Goal: Task Accomplishment & Management: Use online tool/utility

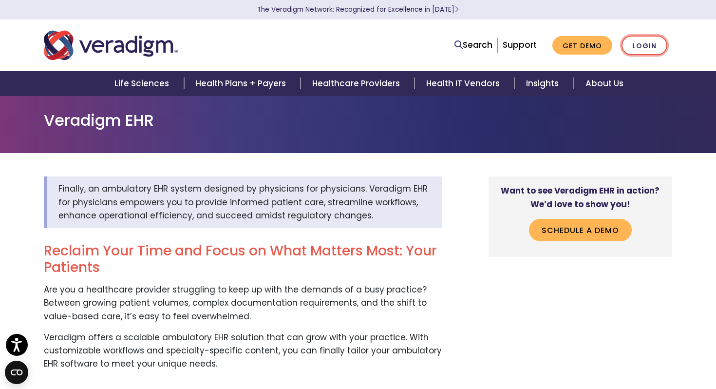
click at [657, 46] on link "Login" at bounding box center [644, 46] width 46 height 20
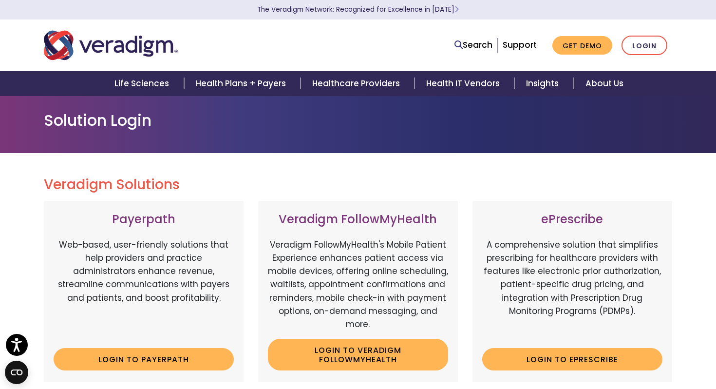
scroll to position [112, 0]
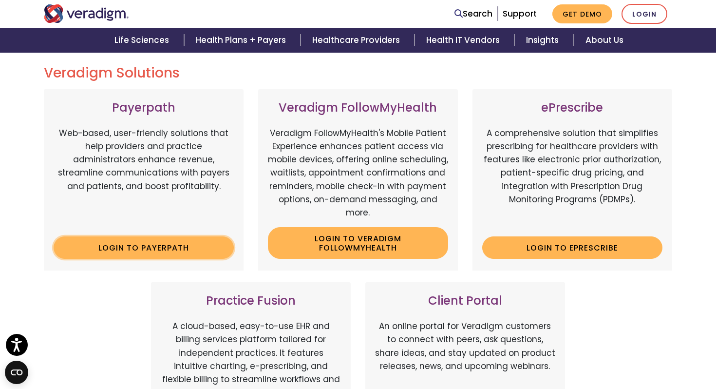
click at [195, 250] on link "Login to Payerpath" at bounding box center [144, 247] width 180 height 22
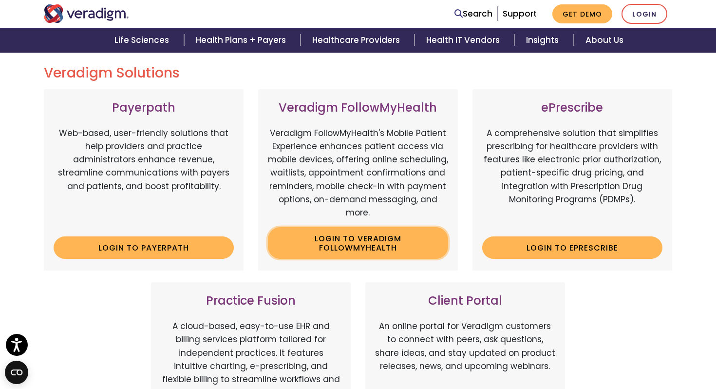
click at [425, 246] on link "Login to Veradigm FollowMyHealth" at bounding box center [358, 243] width 180 height 32
click at [554, 235] on div "ePrescribe A comprehensive solution that simplifies prescribing for healthcare …" at bounding box center [572, 179] width 200 height 181
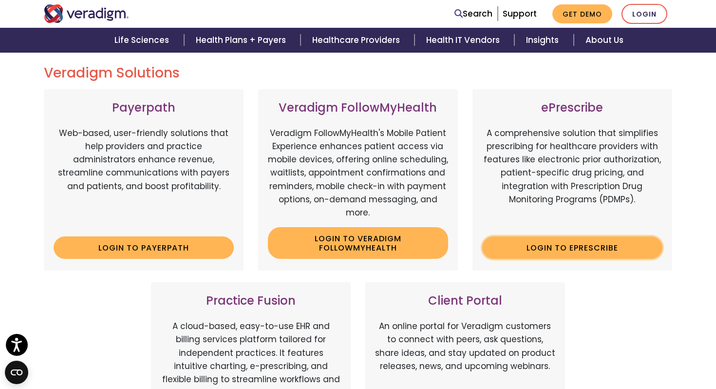
click at [554, 249] on link "Login to ePrescribe" at bounding box center [572, 247] width 180 height 22
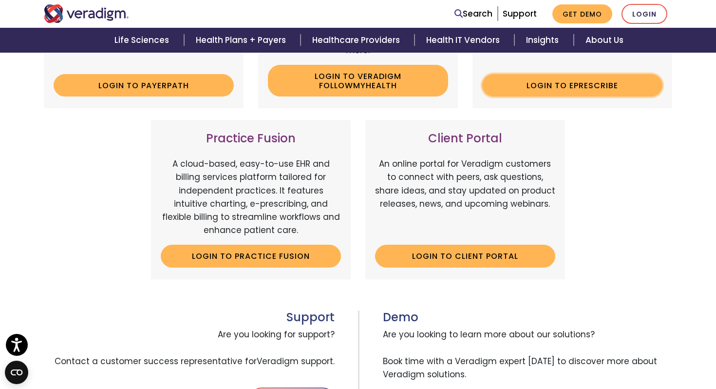
scroll to position [355, 0]
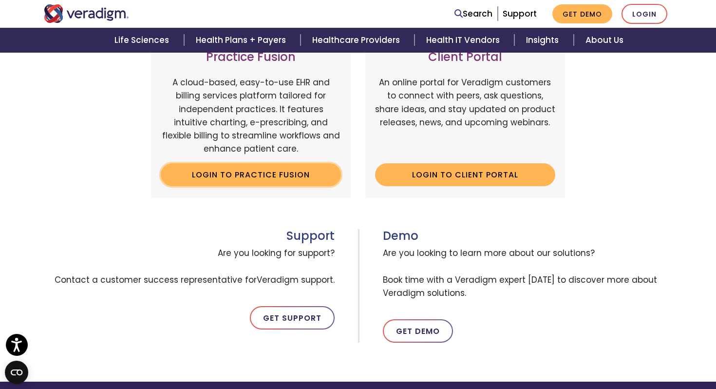
click at [238, 172] on link "Login to Practice Fusion" at bounding box center [251, 174] width 180 height 22
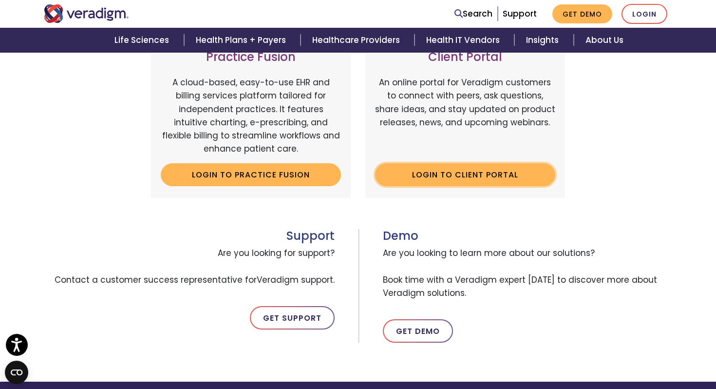
click at [501, 179] on link "Login to Client Portal" at bounding box center [465, 174] width 180 height 22
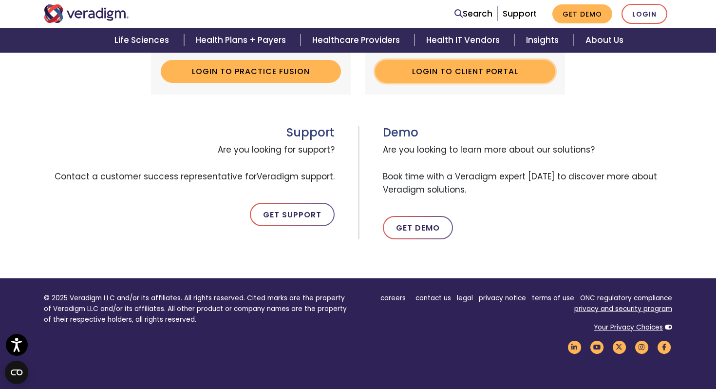
scroll to position [0, 0]
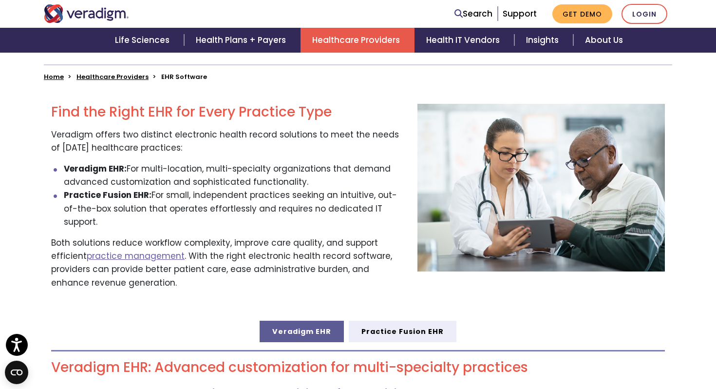
scroll to position [279, 0]
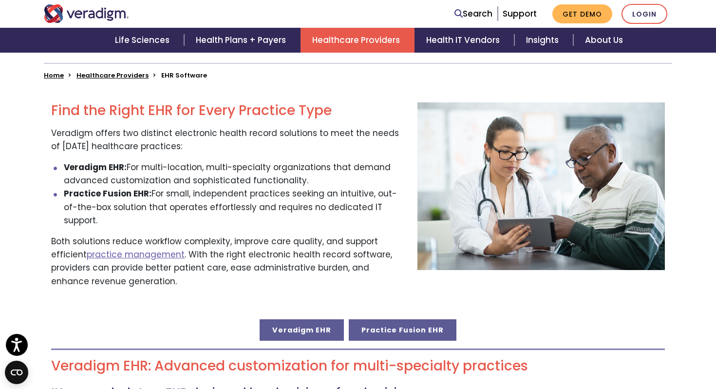
click at [366, 325] on link "Practice Fusion EHR" at bounding box center [403, 329] width 108 height 21
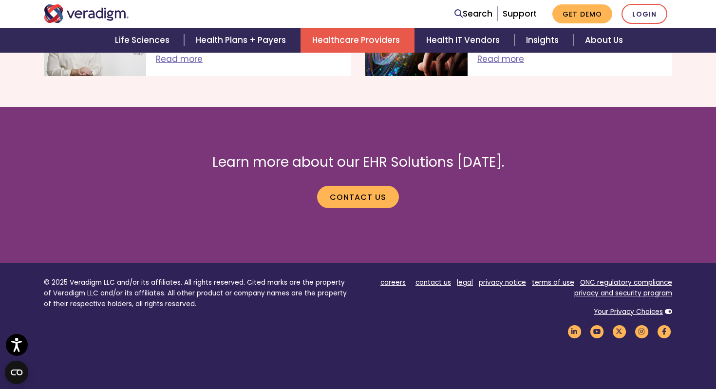
scroll to position [1708, 0]
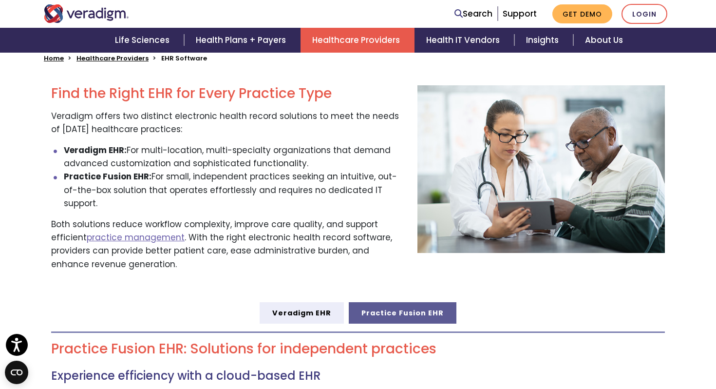
scroll to position [299, 0]
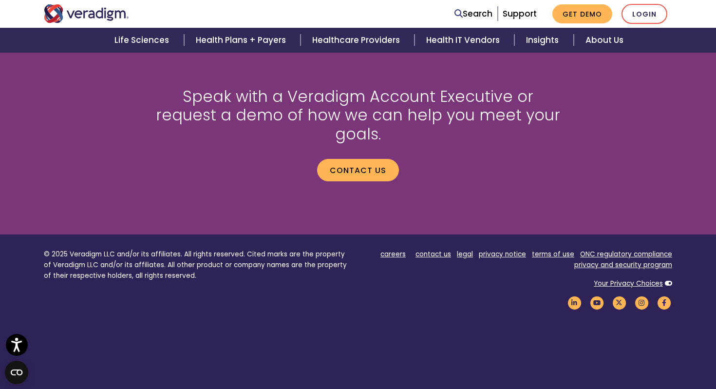
scroll to position [1351, 0]
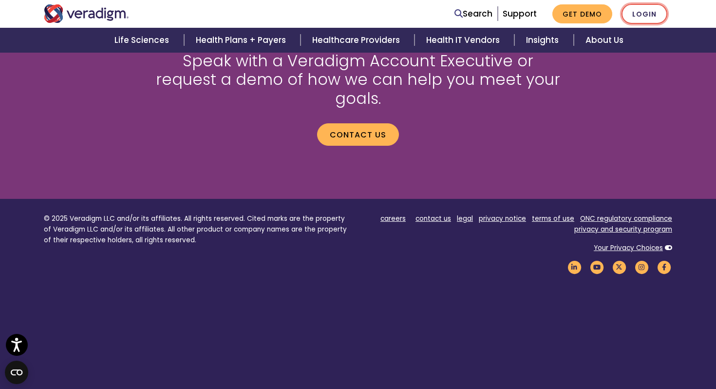
click at [639, 17] on link "Login" at bounding box center [644, 14] width 46 height 20
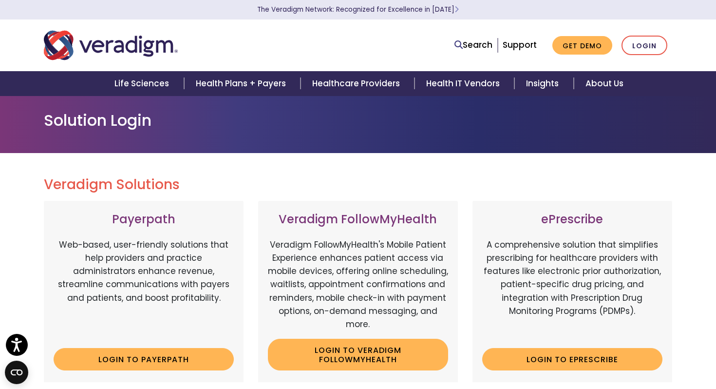
click at [121, 49] on img "Veradigm logo" at bounding box center [111, 45] width 134 height 32
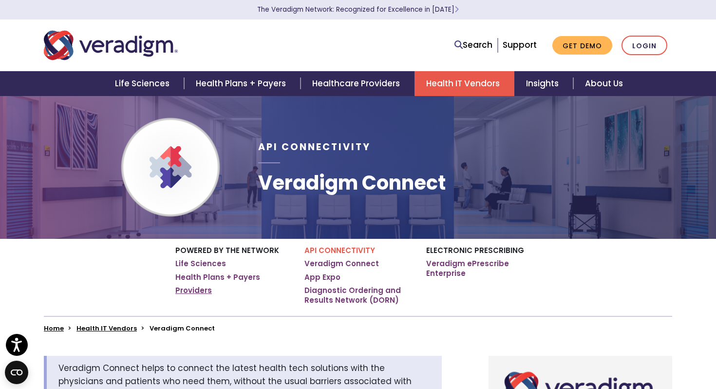
click at [202, 291] on link "Providers" at bounding box center [193, 290] width 37 height 10
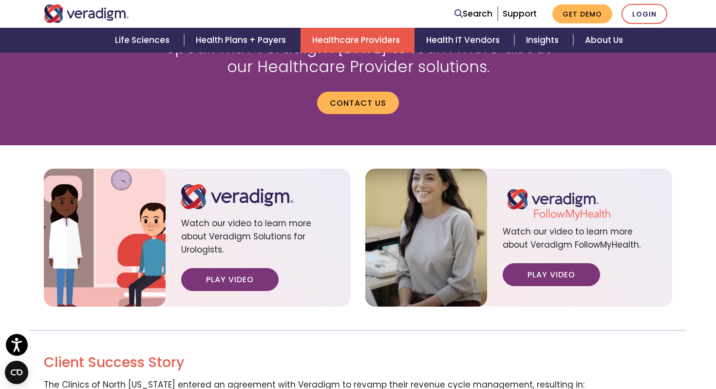
scroll to position [1086, 0]
